Goal: Task Accomplishment & Management: Complete application form

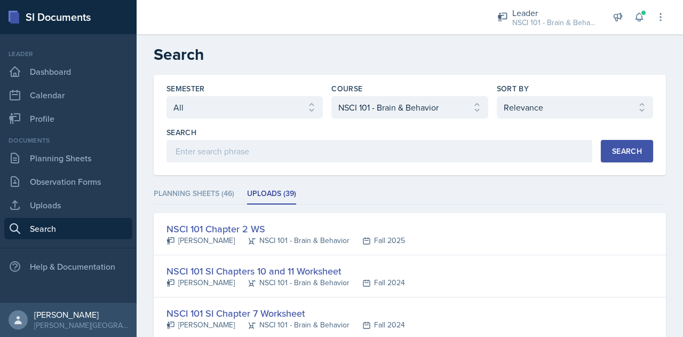
select select "all"
select select "81bb374f-e51e-405f-8b12-8170eea9df7e"
select select "1"
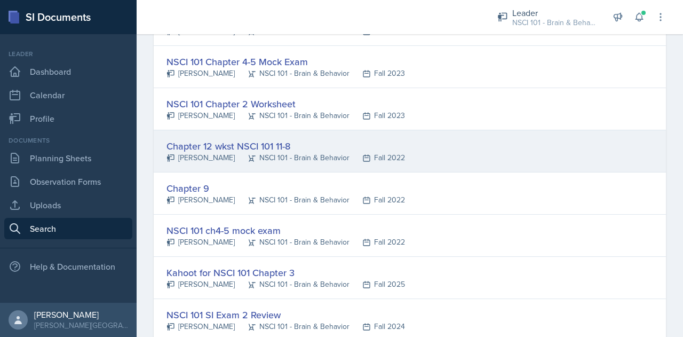
scroll to position [1039, 0]
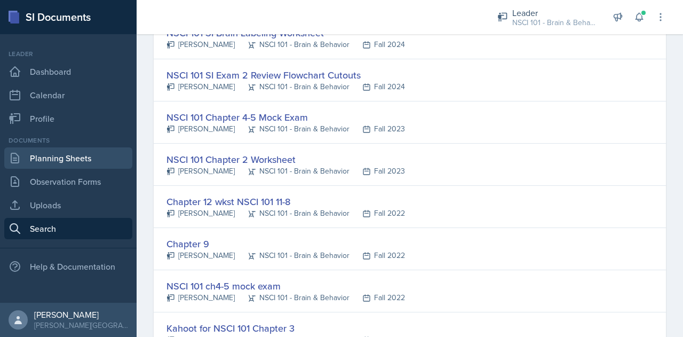
click at [57, 162] on link "Planning Sheets" at bounding box center [68, 157] width 128 height 21
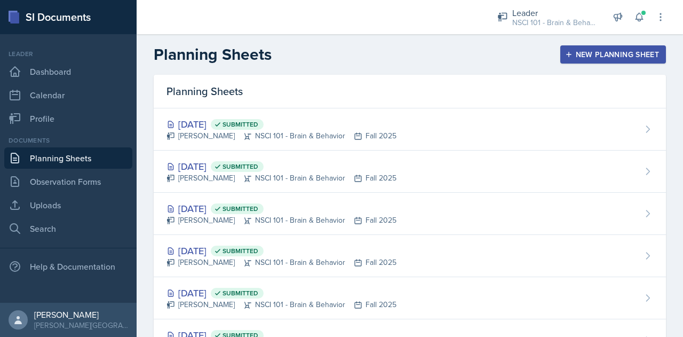
click at [644, 45] on div "Planning Sheets New Planning Sheet" at bounding box center [410, 54] width 547 height 19
click at [625, 50] on div "New Planning Sheet" at bounding box center [613, 54] width 92 height 9
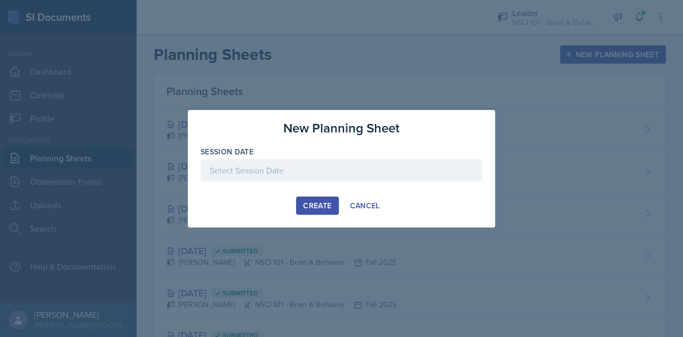
click at [263, 173] on div at bounding box center [342, 170] width 282 height 22
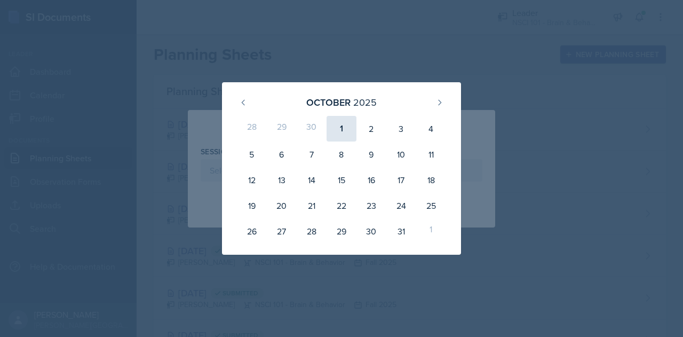
click at [341, 129] on div "1" at bounding box center [342, 129] width 30 height 26
type input "[DATE]"
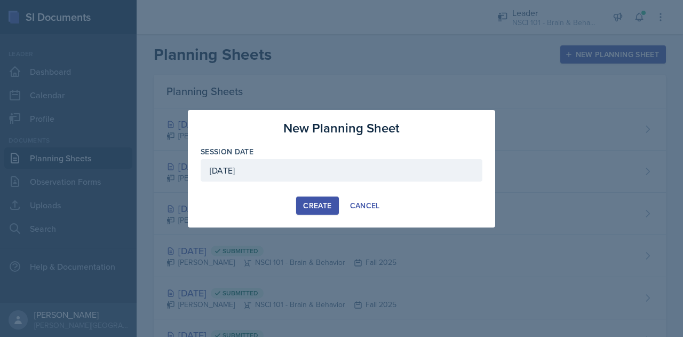
click at [314, 208] on div "Create" at bounding box center [317, 205] width 28 height 9
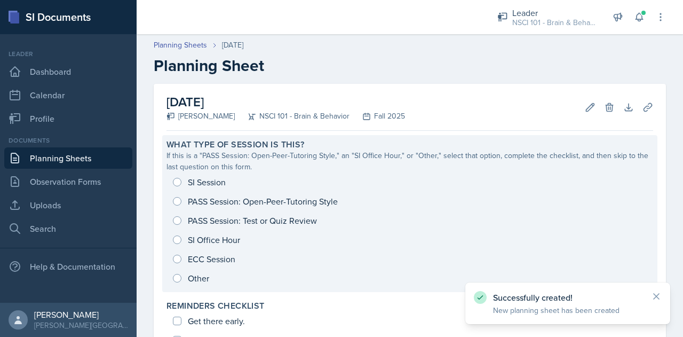
click at [214, 181] on div "SI Session PASS Session: Open-Peer-Tutoring Style PASS Session: Test or Quiz Re…" at bounding box center [410, 229] width 487 height 115
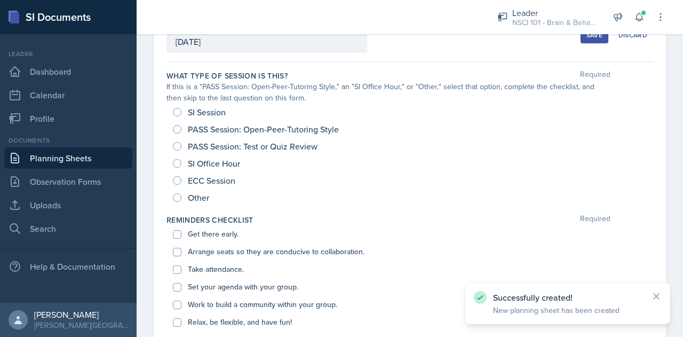
scroll to position [79, 0]
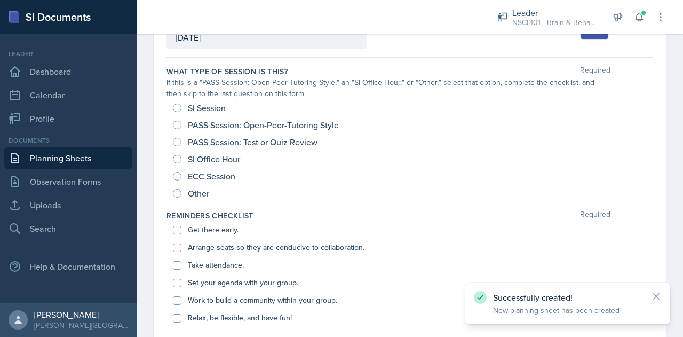
click at [210, 105] on span "SI Session" at bounding box center [207, 107] width 38 height 11
click at [182, 105] on input "SI Session" at bounding box center [177, 108] width 9 height 9
radio input "true"
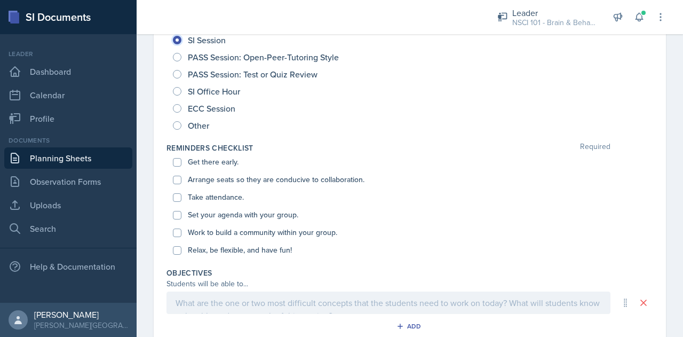
scroll to position [149, 0]
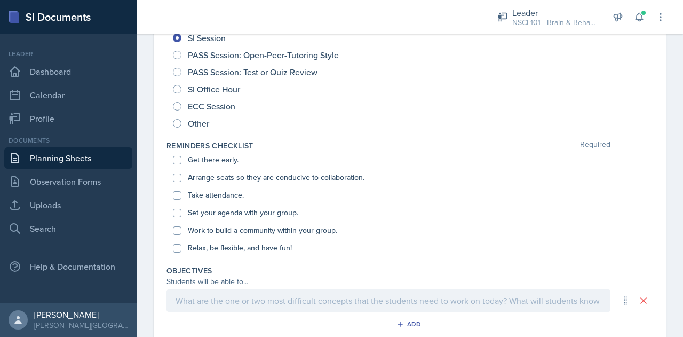
click at [214, 157] on label "Get there early." at bounding box center [213, 159] width 51 height 11
click at [182, 157] on input "Get there early." at bounding box center [177, 160] width 9 height 9
checkbox input "true"
click at [176, 178] on input "Arrange seats so they are conducive to collaboration." at bounding box center [177, 177] width 9 height 9
checkbox input "true"
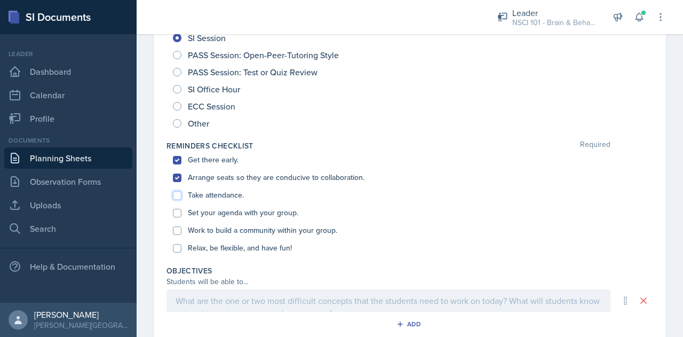
click at [173, 193] on input "Take attendance." at bounding box center [177, 195] width 9 height 9
checkbox input "true"
click at [177, 214] on input "Set your agenda with your group." at bounding box center [177, 213] width 9 height 9
checkbox input "true"
click at [176, 232] on input "Work to build a community within your group." at bounding box center [177, 230] width 9 height 9
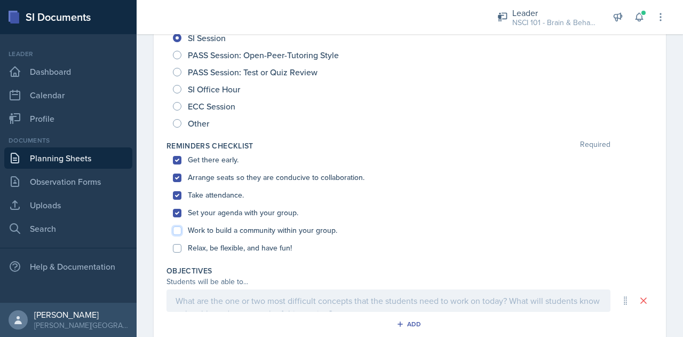
checkbox input "true"
click at [174, 248] on input "Relax, be flexible, and have fun!" at bounding box center [177, 248] width 9 height 9
checkbox input "true"
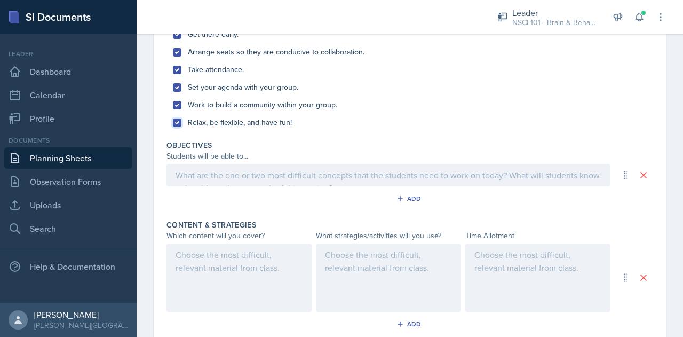
scroll to position [280, 0]
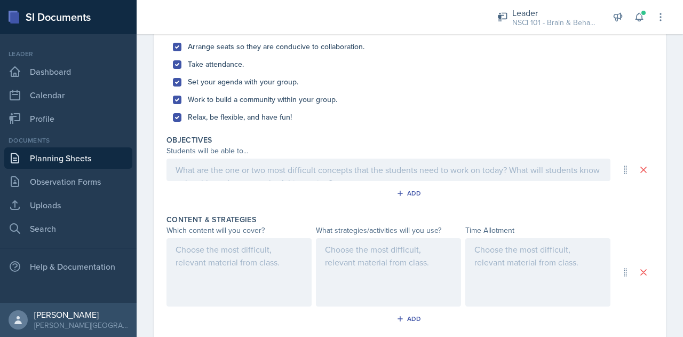
click at [265, 176] on div at bounding box center [389, 170] width 444 height 22
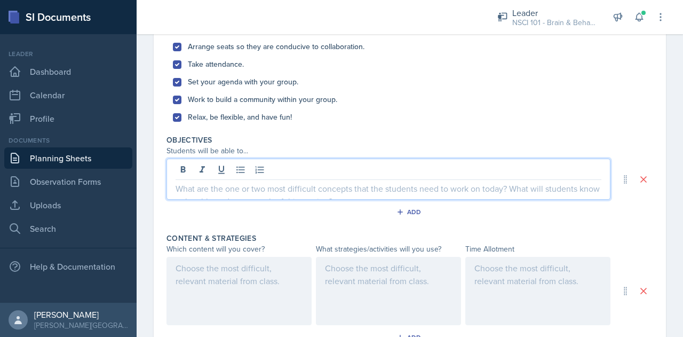
scroll to position [298, 0]
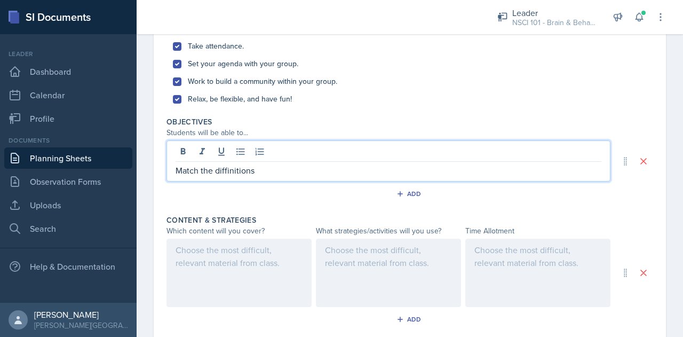
click at [231, 172] on p "Match the diffinitions" at bounding box center [389, 170] width 426 height 13
click at [210, 278] on div at bounding box center [239, 273] width 145 height 68
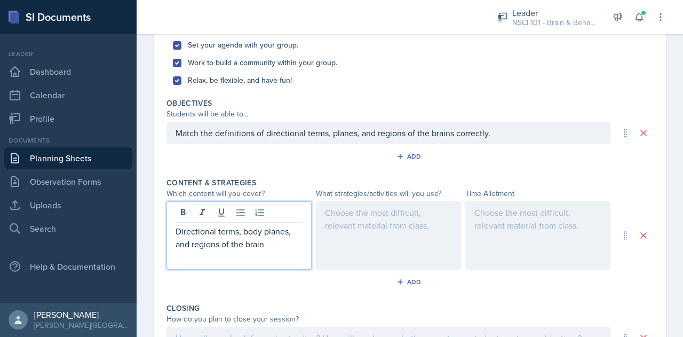
click at [362, 237] on div at bounding box center [388, 235] width 145 height 68
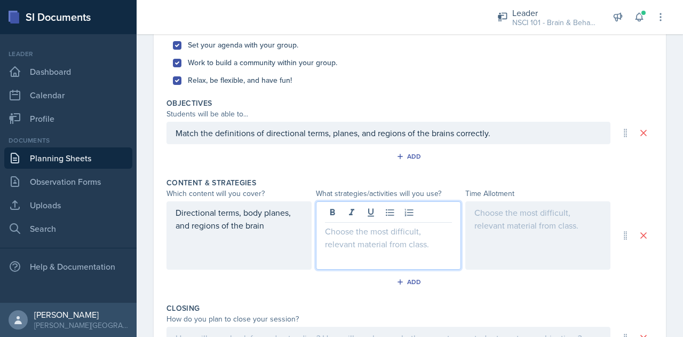
scroll to position [335, 0]
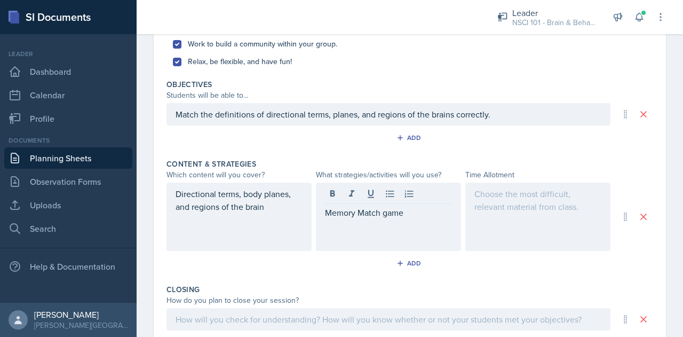
click at [487, 209] on div at bounding box center [538, 217] width 145 height 68
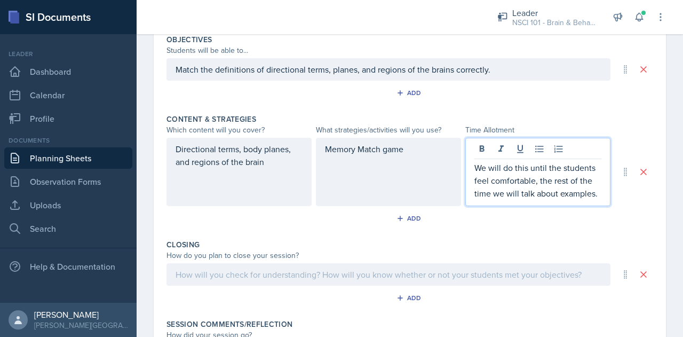
click at [411, 150] on p "Memory Match game" at bounding box center [388, 149] width 127 height 13
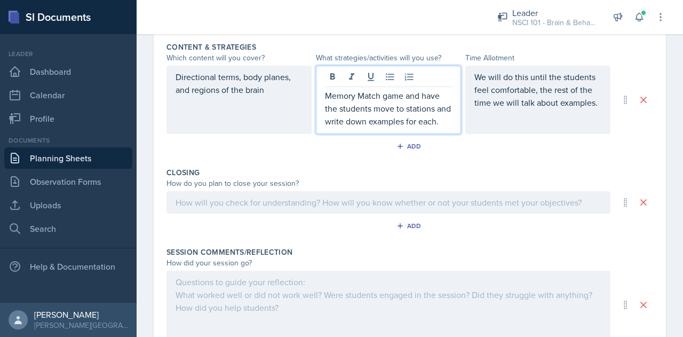
scroll to position [471, 0]
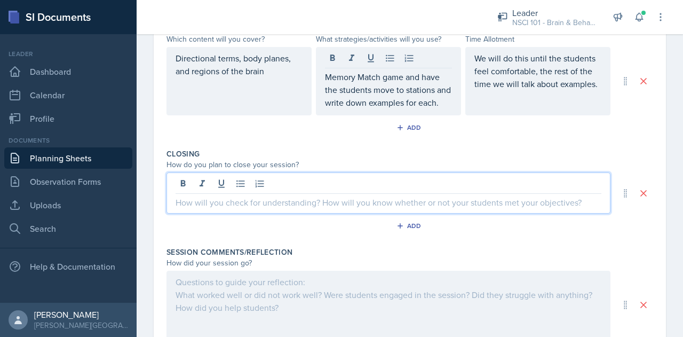
drag, startPoint x: 303, startPoint y: 211, endPoint x: 246, endPoint y: 217, distance: 58.0
click at [246, 209] on p at bounding box center [389, 202] width 426 height 13
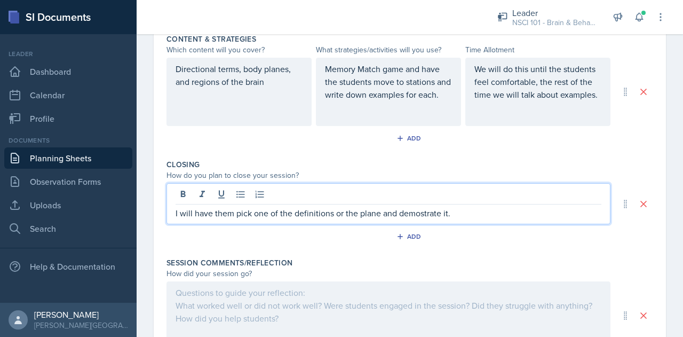
click at [420, 207] on p "I will have them pick one of the definitions or the plane and demostrate it." at bounding box center [389, 213] width 426 height 13
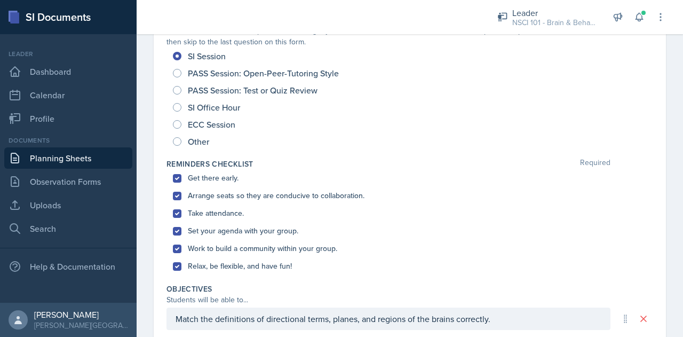
scroll to position [0, 0]
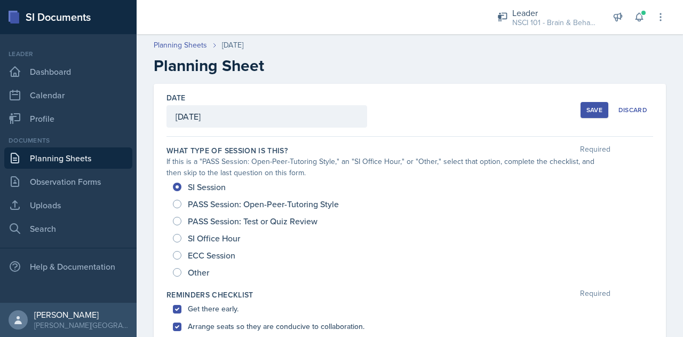
click at [588, 103] on button "Save" at bounding box center [595, 110] width 28 height 16
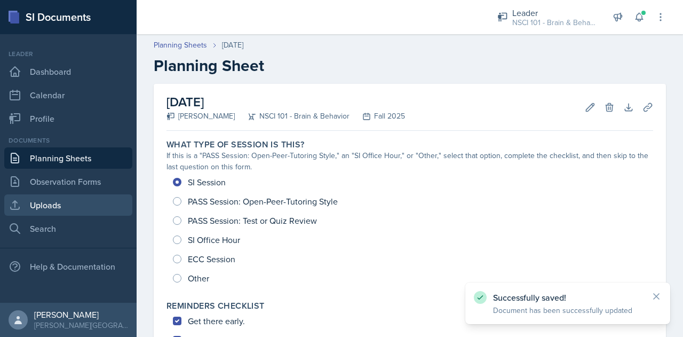
click at [52, 202] on link "Uploads" at bounding box center [68, 204] width 128 height 21
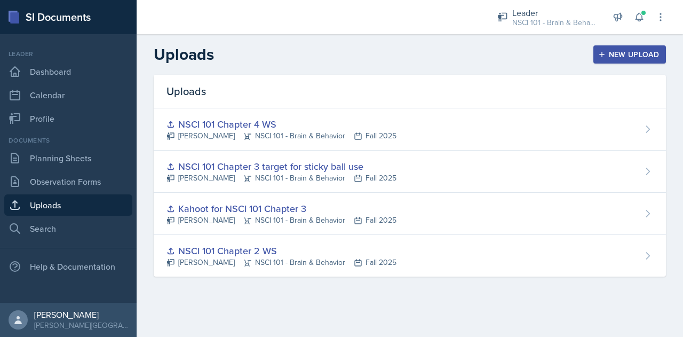
click at [638, 52] on div "New Upload" at bounding box center [630, 54] width 59 height 9
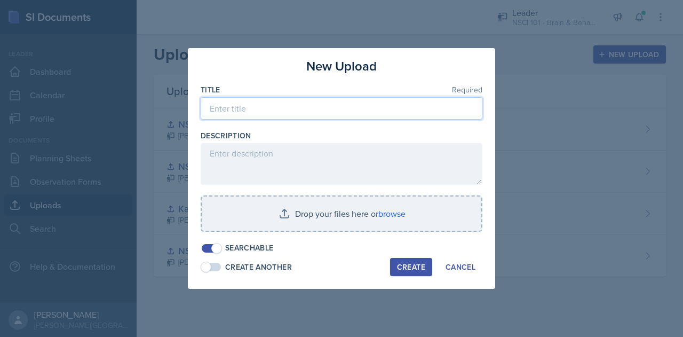
click at [294, 119] on input at bounding box center [342, 108] width 282 height 22
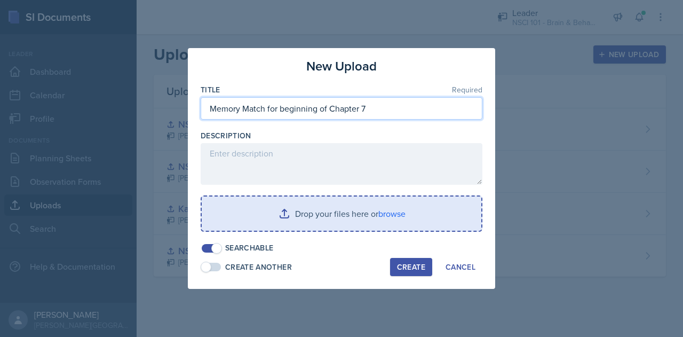
type input "Memory Match for beginning of Chapter 7"
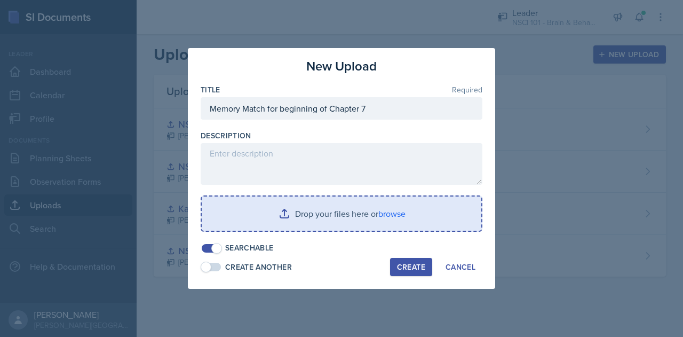
click at [351, 214] on input "file" at bounding box center [342, 213] width 280 height 34
click at [285, 223] on input "file" at bounding box center [342, 213] width 280 height 34
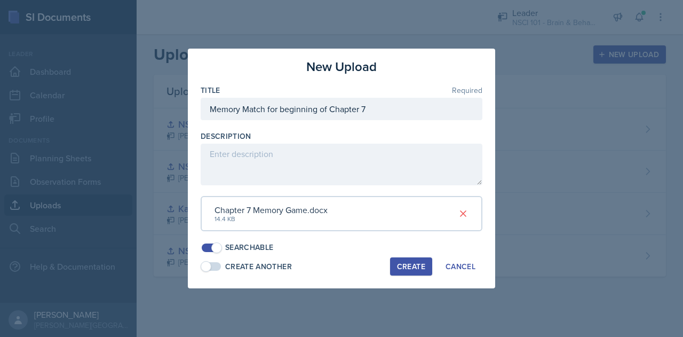
click at [409, 270] on div "Create" at bounding box center [411, 266] width 28 height 9
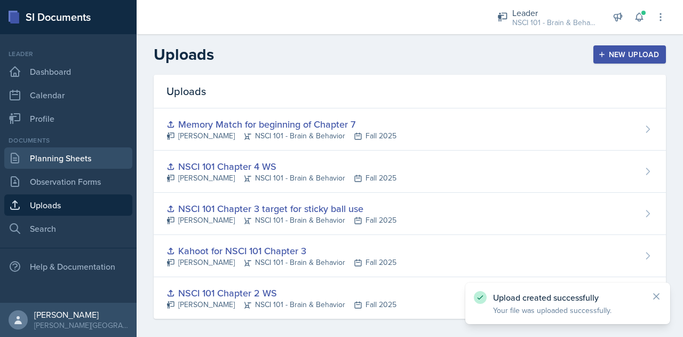
click at [52, 155] on link "Planning Sheets" at bounding box center [68, 157] width 128 height 21
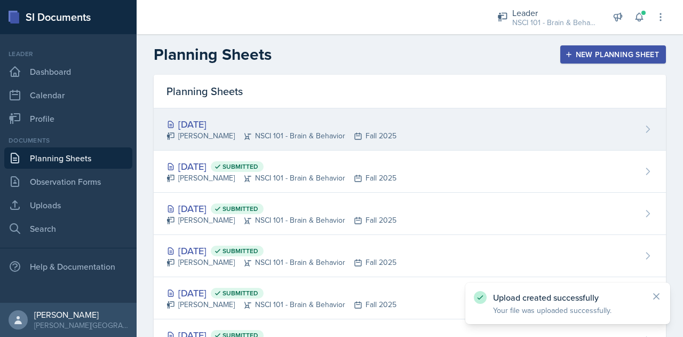
click at [471, 131] on div "[DATE] [GEOGRAPHIC_DATA][PERSON_NAME] NSCI 101 - Brain & Behavior Fall 2025" at bounding box center [410, 129] width 512 height 42
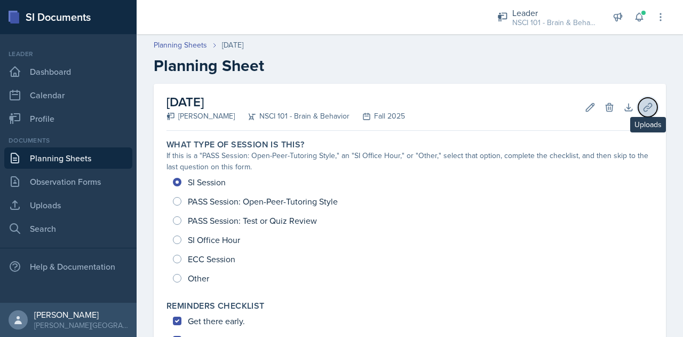
click at [643, 107] on icon at bounding box center [648, 107] width 11 height 11
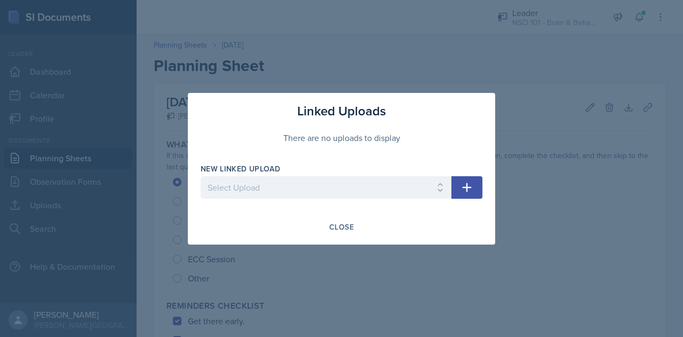
click at [469, 186] on icon "button" at bounding box center [467, 187] width 13 height 13
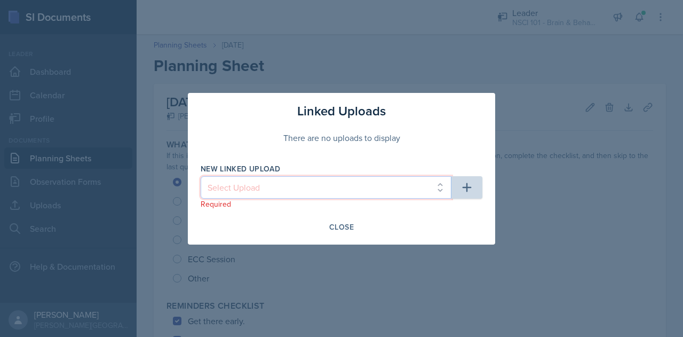
click at [316, 188] on select "Select Upload NSCI 101 Chapter 2 WS Kahoot for NSCI 101 Chapter 3 NSCI 101 Chap…" at bounding box center [326, 187] width 251 height 22
select select "1614f8b1-c9b5-4a0a-8e37-8c08f39f0553"
click at [201, 176] on select "Select Upload NSCI 101 Chapter 2 WS Kahoot for NSCI 101 Chapter 3 NSCI 101 Chap…" at bounding box center [326, 187] width 251 height 22
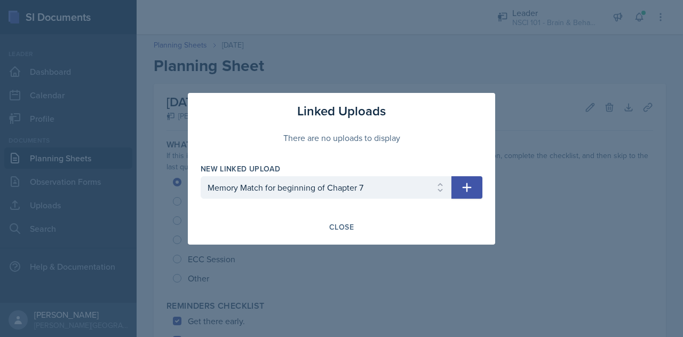
click at [472, 183] on icon "button" at bounding box center [467, 187] width 13 height 13
select select
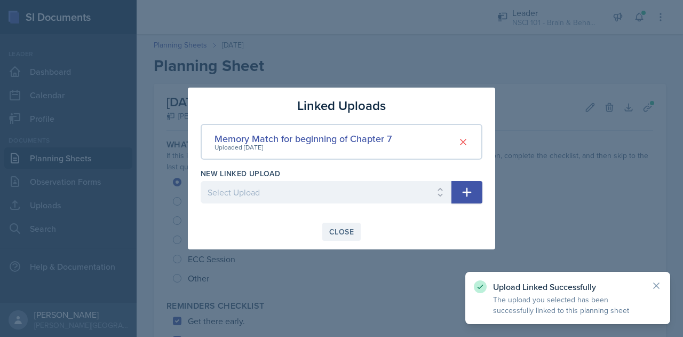
click at [345, 233] on div "Close" at bounding box center [341, 231] width 25 height 9
